Goal: Information Seeking & Learning: Learn about a topic

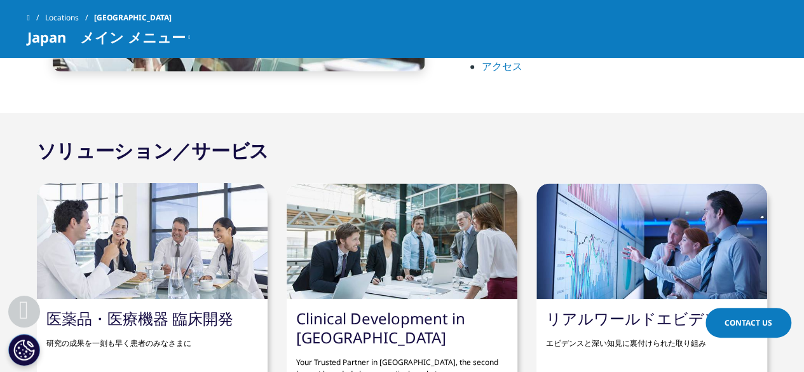
scroll to position [1020, 0]
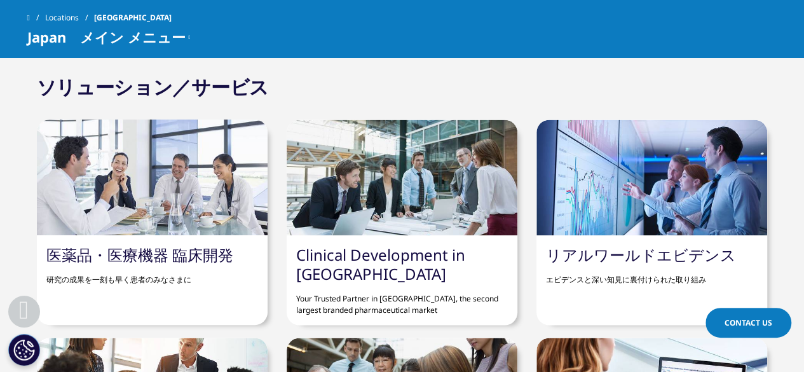
click at [154, 202] on div at bounding box center [152, 178] width 231 height 116
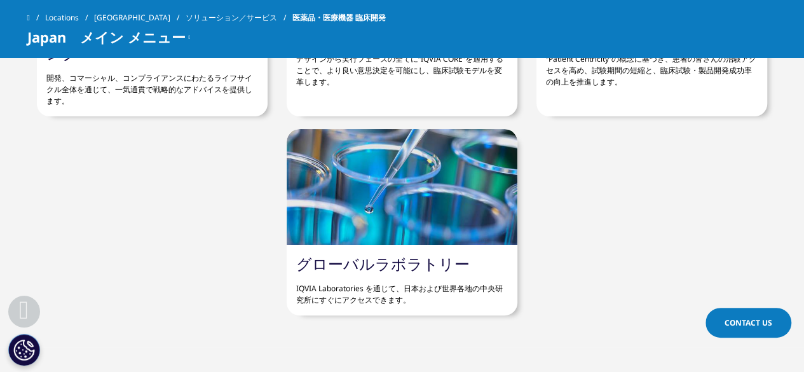
scroll to position [4323, 0]
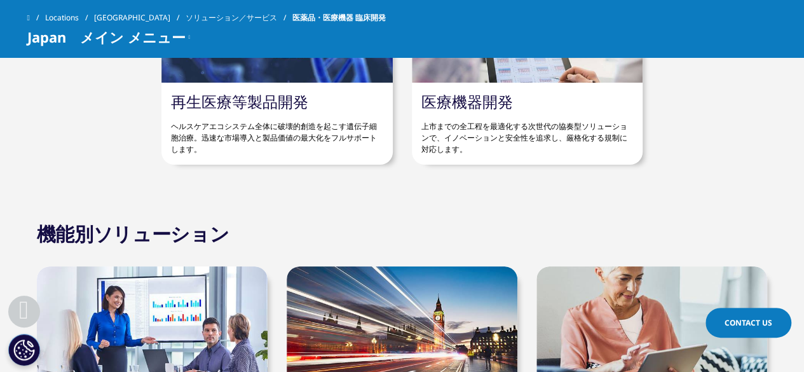
click at [488, 111] on link "医療機器開発" at bounding box center [468, 101] width 92 height 21
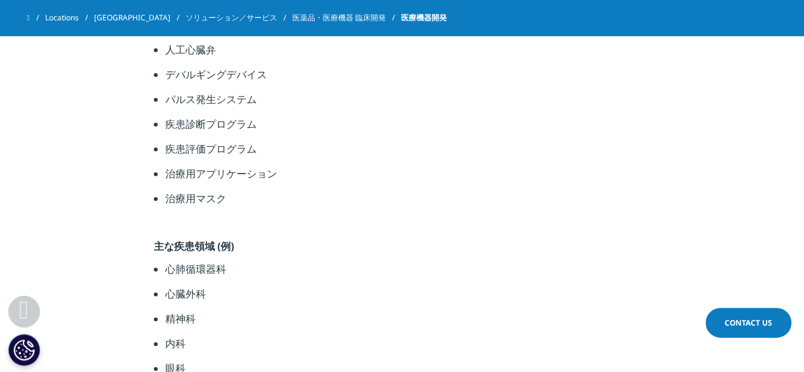
scroll to position [1589, 0]
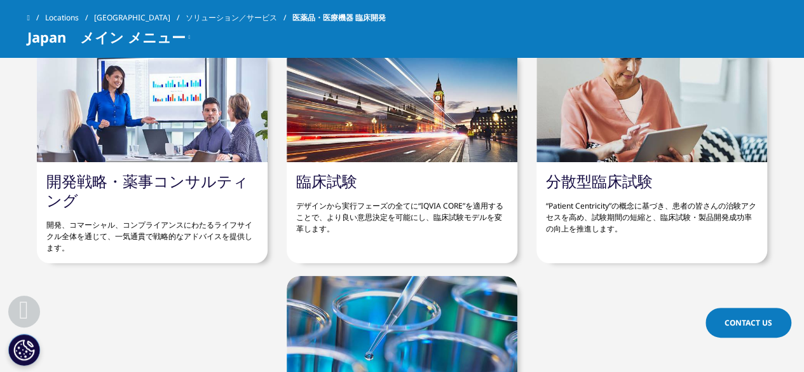
scroll to position [4571, 0]
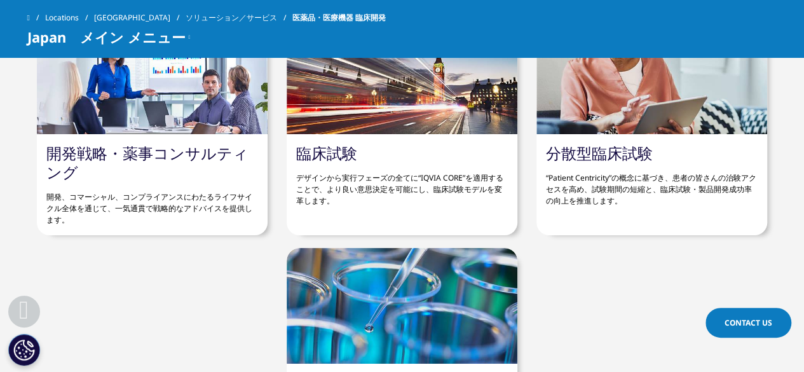
click at [354, 170] on p "デザインから実行フェーズの全てに“IQVIA CORE”を適用することで、より良い意思決定を可能にし、臨床試験モデルを変革します。" at bounding box center [402, 185] width 212 height 44
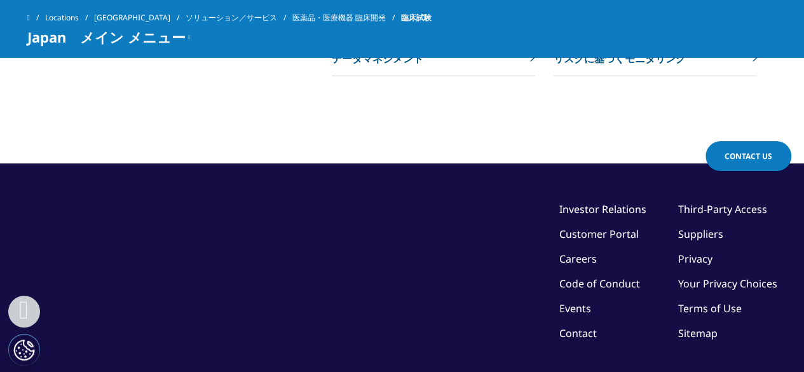
scroll to position [2008, 0]
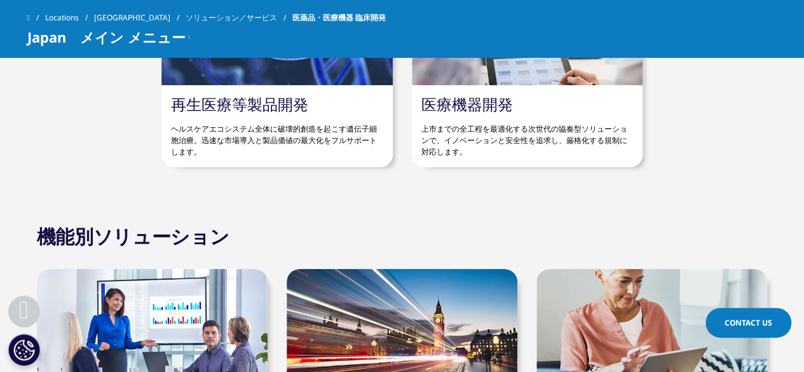
scroll to position [4247, 0]
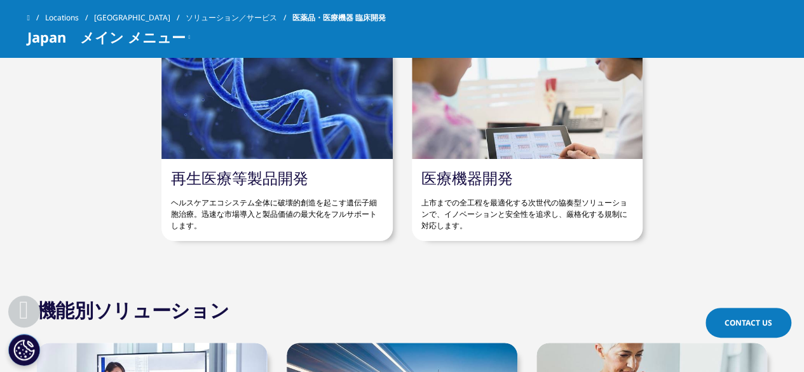
click at [537, 191] on p "上市までの全工程を最適化する次世代の協奏型ソリューションで、イノベーションと安全性を追求し、厳格化する規制に対応します。" at bounding box center [528, 210] width 212 height 44
